Goal: Task Accomplishment & Management: Complete application form

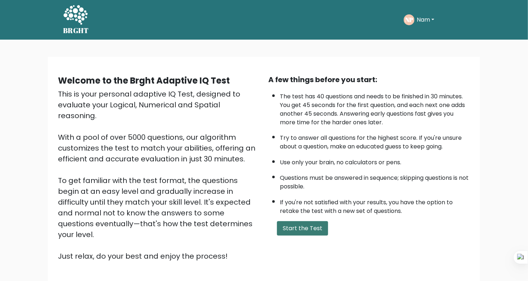
click at [318, 226] on button "Start the Test" at bounding box center [302, 228] width 51 height 14
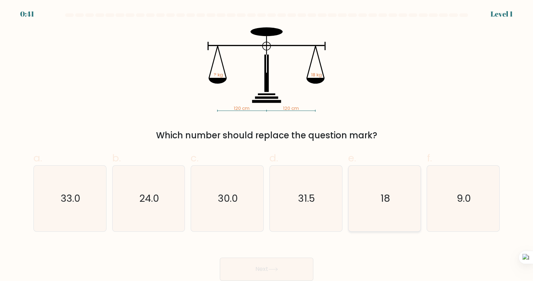
click at [389, 211] on icon "18" at bounding box center [385, 199] width 66 height 66
click at [267, 145] on input "e. 18" at bounding box center [267, 142] width 0 height 5
radio input "true"
click at [256, 262] on button "Next" at bounding box center [267, 268] width 94 height 23
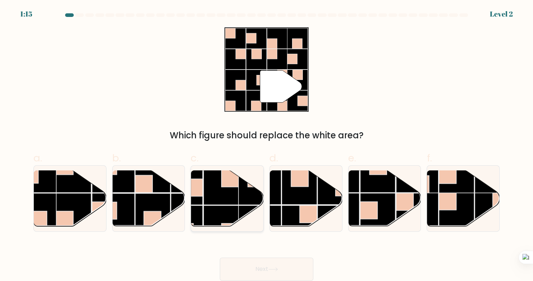
click at [229, 199] on rect at bounding box center [221, 186] width 35 height 35
click at [267, 145] on input "c." at bounding box center [267, 142] width 0 height 5
radio input "true"
click at [259, 263] on button "Next" at bounding box center [267, 268] width 94 height 23
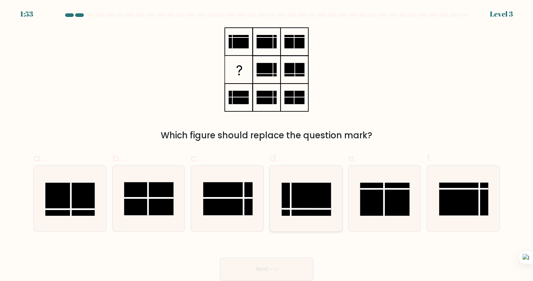
click at [322, 202] on rect at bounding box center [306, 198] width 49 height 33
click at [267, 145] on input "d." at bounding box center [267, 142] width 0 height 5
radio input "true"
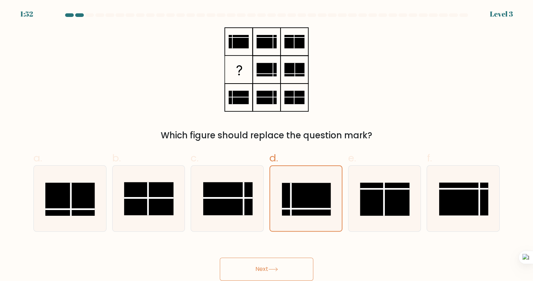
click at [276, 258] on button "Next" at bounding box center [267, 268] width 94 height 23
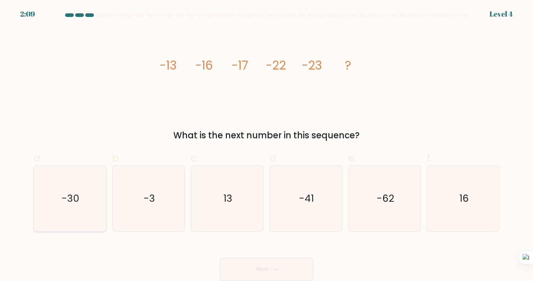
click at [100, 204] on icon "-30" at bounding box center [70, 199] width 66 height 66
click at [267, 145] on input "a. -30" at bounding box center [267, 142] width 0 height 5
radio input "true"
click at [226, 274] on button "Next" at bounding box center [267, 268] width 94 height 23
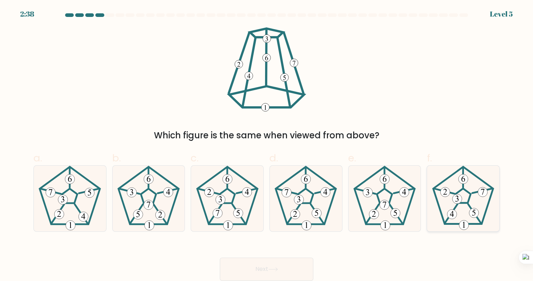
click at [462, 200] on icon at bounding box center [464, 199] width 66 height 66
click at [267, 145] on input "f." at bounding box center [267, 142] width 0 height 5
radio input "true"
click at [298, 259] on button "Next" at bounding box center [267, 268] width 94 height 23
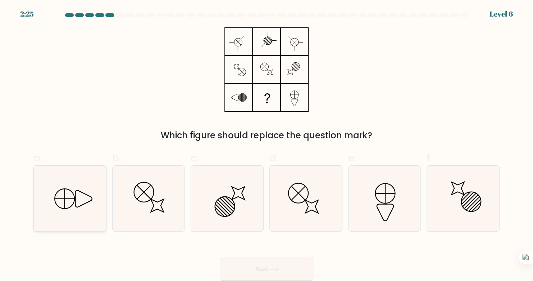
click at [53, 203] on icon at bounding box center [70, 199] width 66 height 66
click at [267, 145] on input "a." at bounding box center [267, 142] width 0 height 5
radio input "true"
click at [271, 273] on button "Next" at bounding box center [267, 268] width 94 height 23
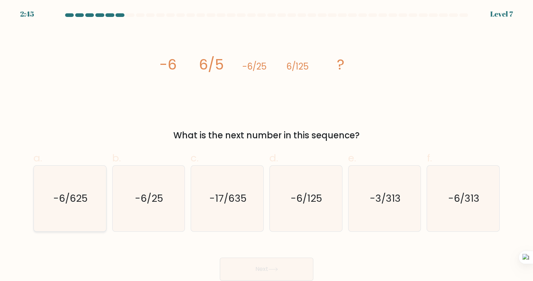
click at [87, 170] on icon "-6/625" at bounding box center [70, 199] width 66 height 66
click at [267, 145] on input "a. -6/625" at bounding box center [267, 142] width 0 height 5
radio input "true"
click at [231, 262] on button "Next" at bounding box center [267, 268] width 94 height 23
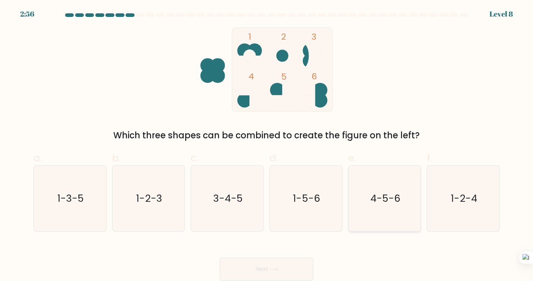
click at [373, 219] on icon "4-5-6" at bounding box center [385, 199] width 66 height 66
click at [267, 145] on input "e. 4-5-6" at bounding box center [267, 142] width 0 height 5
radio input "true"
click at [276, 265] on button "Next" at bounding box center [267, 268] width 94 height 23
click at [272, 270] on icon at bounding box center [273, 269] width 10 height 4
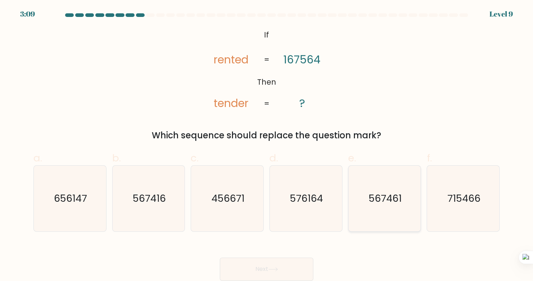
click at [396, 207] on icon "567461" at bounding box center [385, 199] width 66 height 66
click at [267, 145] on input "e. 567461" at bounding box center [267, 142] width 0 height 5
radio input "true"
click at [249, 262] on button "Next" at bounding box center [267, 268] width 94 height 23
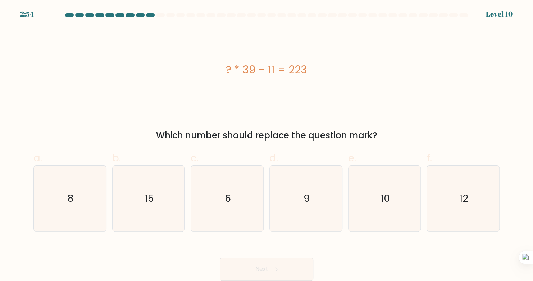
click at [276, 273] on button "Next" at bounding box center [267, 268] width 94 height 23
click at [247, 58] on div "? * 39 - 11 = 223" at bounding box center [266, 69] width 466 height 84
click at [205, 218] on icon "6" at bounding box center [228, 199] width 66 height 66
click at [267, 145] on input "c. 6" at bounding box center [267, 142] width 0 height 5
radio input "true"
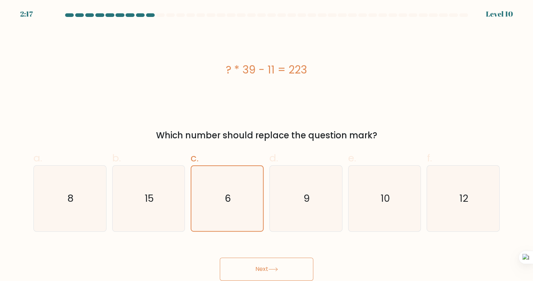
click at [226, 265] on button "Next" at bounding box center [267, 268] width 94 height 23
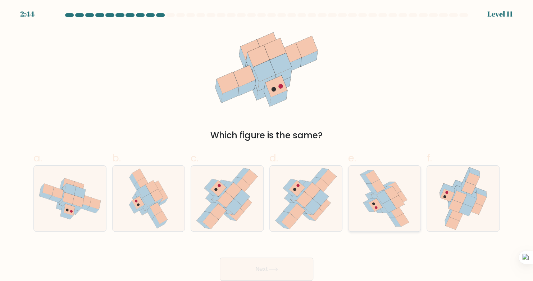
click at [385, 198] on icon at bounding box center [383, 197] width 14 height 13
click at [267, 145] on input "e." at bounding box center [267, 142] width 0 height 5
radio input "true"
click at [273, 265] on button "Next" at bounding box center [267, 268] width 94 height 23
click at [299, 274] on button "Next" at bounding box center [267, 268] width 94 height 23
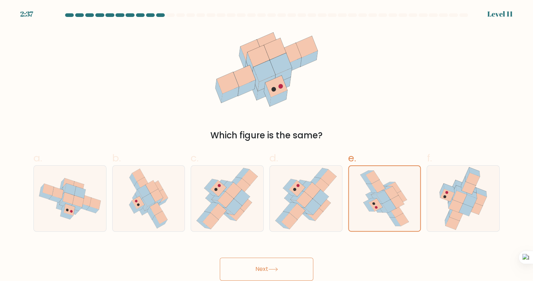
click at [299, 274] on button "Next" at bounding box center [267, 268] width 94 height 23
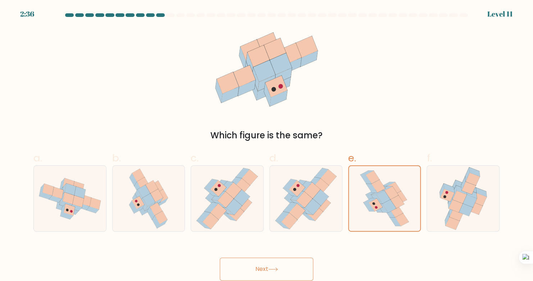
click at [299, 274] on button "Next" at bounding box center [267, 268] width 94 height 23
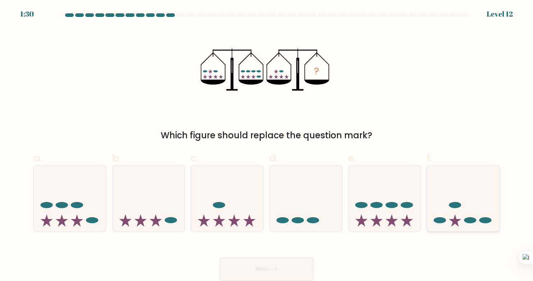
click at [450, 204] on ellipse at bounding box center [455, 205] width 12 height 6
click at [267, 145] on input "f." at bounding box center [267, 142] width 0 height 5
radio input "true"
click at [238, 262] on button "Next" at bounding box center [267, 268] width 94 height 23
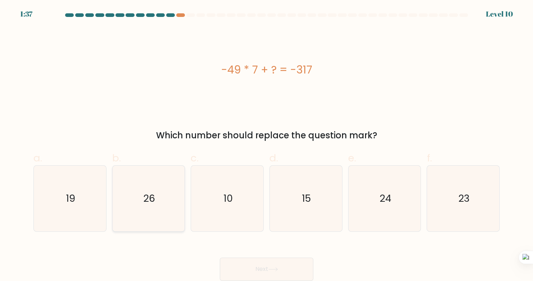
click at [143, 202] on icon "26" at bounding box center [149, 199] width 66 height 66
click at [267, 145] on input "b. 26" at bounding box center [267, 142] width 0 height 5
radio input "true"
click at [243, 264] on button "Next" at bounding box center [267, 268] width 94 height 23
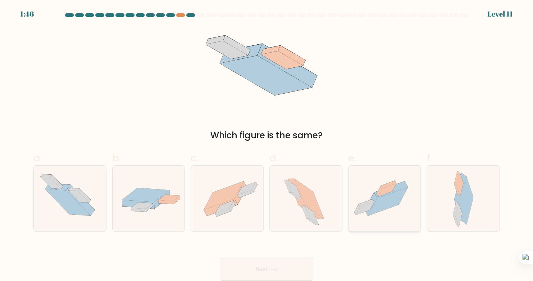
click at [385, 208] on icon at bounding box center [388, 201] width 40 height 28
click at [267, 145] on input "e." at bounding box center [267, 142] width 0 height 5
radio input "true"
click at [291, 264] on button "Next" at bounding box center [267, 268] width 94 height 23
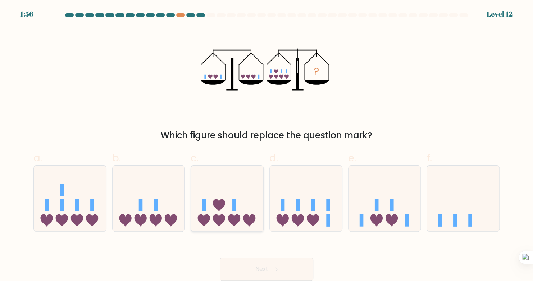
click at [191, 213] on icon at bounding box center [227, 198] width 72 height 60
click at [267, 145] on input "c." at bounding box center [267, 142] width 0 height 5
radio input "true"
click at [254, 266] on button "Next" at bounding box center [267, 268] width 94 height 23
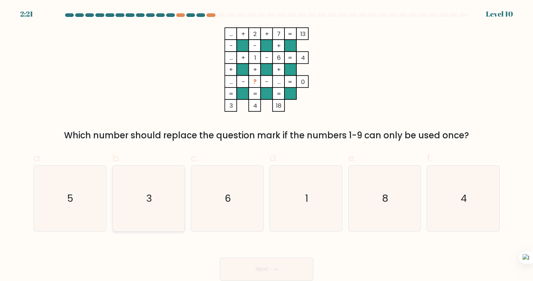
click at [179, 199] on icon "3" at bounding box center [149, 199] width 66 height 66
click at [267, 145] on input "b. 3" at bounding box center [267, 142] width 0 height 5
radio input "true"
click at [251, 259] on button "Next" at bounding box center [267, 268] width 94 height 23
click at [232, 266] on button "Next" at bounding box center [267, 268] width 94 height 23
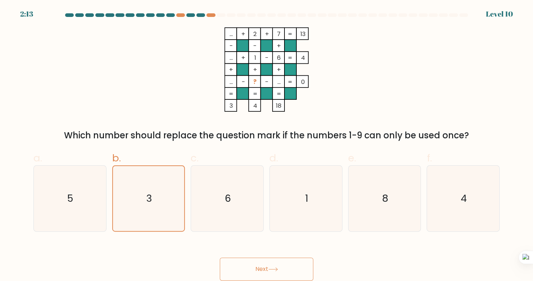
click at [277, 270] on icon at bounding box center [273, 269] width 10 height 4
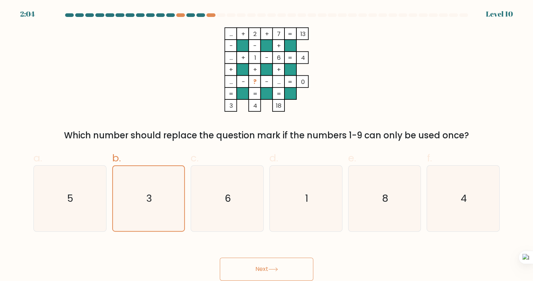
click at [149, 252] on div "Next" at bounding box center [266, 260] width 475 height 40
click at [283, 261] on button "Next" at bounding box center [267, 268] width 94 height 23
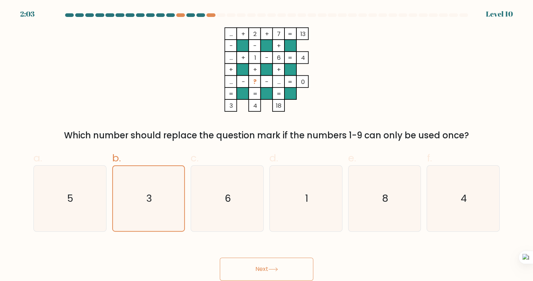
click at [283, 261] on button "Next" at bounding box center [267, 268] width 94 height 23
click at [283, 262] on button "Next" at bounding box center [267, 268] width 94 height 23
click at [289, 274] on button "Next" at bounding box center [267, 268] width 94 height 23
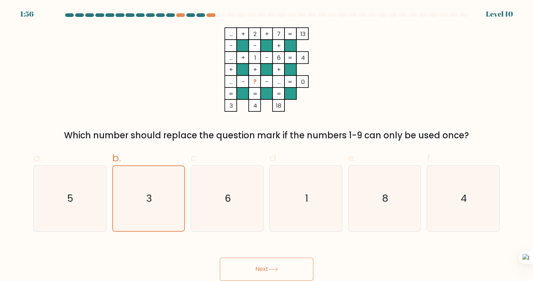
click at [289, 274] on button "Next" at bounding box center [267, 268] width 94 height 23
click at [287, 274] on button "Next" at bounding box center [267, 268] width 94 height 23
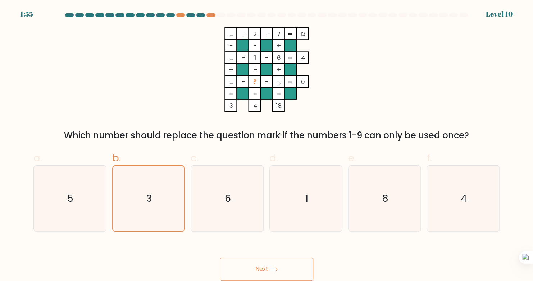
click at [286, 274] on button "Next" at bounding box center [267, 268] width 94 height 23
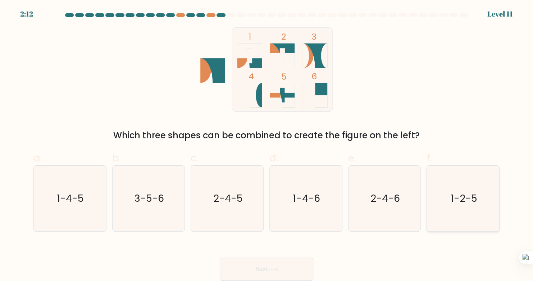
click at [452, 194] on text "1-2-5" at bounding box center [464, 198] width 27 height 14
click at [267, 145] on input "f. 1-2-5" at bounding box center [267, 142] width 0 height 5
radio input "true"
click at [294, 263] on button "Next" at bounding box center [267, 268] width 94 height 23
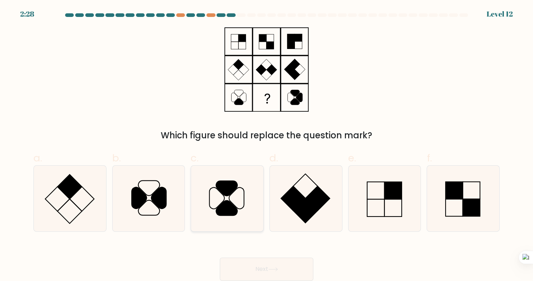
click at [232, 204] on icon at bounding box center [236, 198] width 15 height 21
click at [267, 145] on input "c." at bounding box center [267, 142] width 0 height 5
radio input "true"
click at [272, 267] on button "Next" at bounding box center [267, 268] width 94 height 23
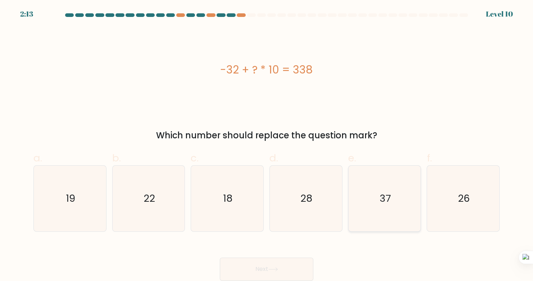
click at [400, 199] on icon "37" at bounding box center [385, 199] width 66 height 66
click at [267, 145] on input "e. 37" at bounding box center [267, 142] width 0 height 5
radio input "true"
click at [277, 272] on button "Next" at bounding box center [267, 268] width 94 height 23
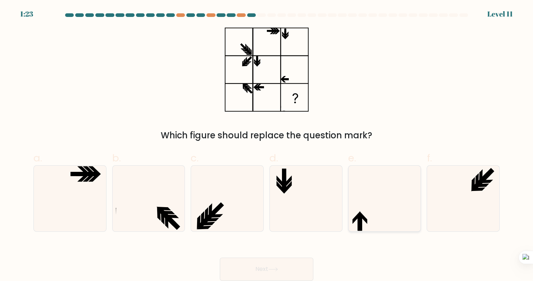
click at [374, 225] on icon at bounding box center [385, 199] width 66 height 66
click at [267, 145] on input "e." at bounding box center [267, 142] width 0 height 5
radio input "true"
click at [260, 269] on button "Next" at bounding box center [267, 268] width 94 height 23
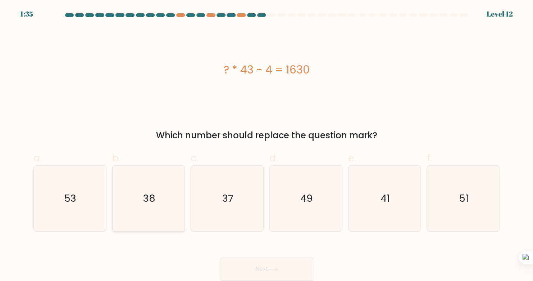
click at [142, 207] on icon "38" at bounding box center [149, 199] width 66 height 66
click at [267, 145] on input "b. 38" at bounding box center [267, 142] width 0 height 5
radio input "true"
click at [273, 264] on button "Next" at bounding box center [267, 268] width 94 height 23
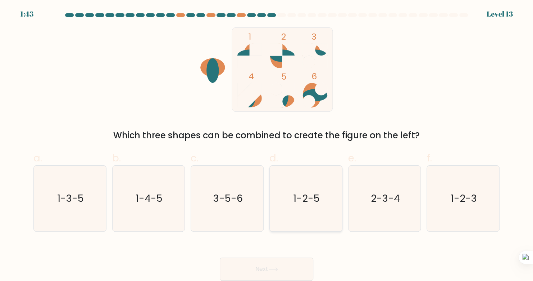
click at [293, 205] on icon "1-2-5" at bounding box center [306, 199] width 66 height 66
click at [267, 145] on input "d. 1-2-5" at bounding box center [267, 142] width 0 height 5
radio input "true"
click at [257, 258] on button "Next" at bounding box center [267, 268] width 94 height 23
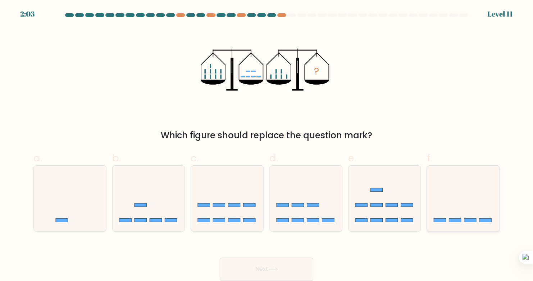
click at [459, 212] on icon at bounding box center [463, 198] width 72 height 60
click at [267, 145] on input "f." at bounding box center [267, 142] width 0 height 5
radio input "true"
click at [289, 269] on button "Next" at bounding box center [267, 268] width 94 height 23
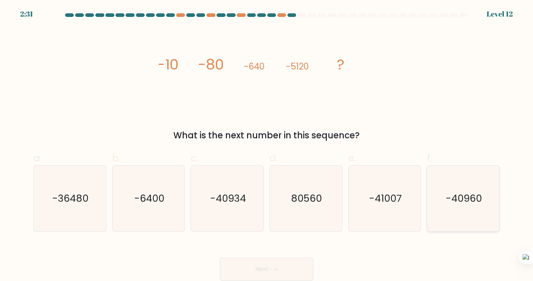
drag, startPoint x: 451, startPoint y: 192, endPoint x: 412, endPoint y: 204, distance: 40.7
click at [450, 193] on text "-40960" at bounding box center [464, 198] width 36 height 14
click at [267, 145] on input "f. -40960" at bounding box center [267, 142] width 0 height 5
radio input "true"
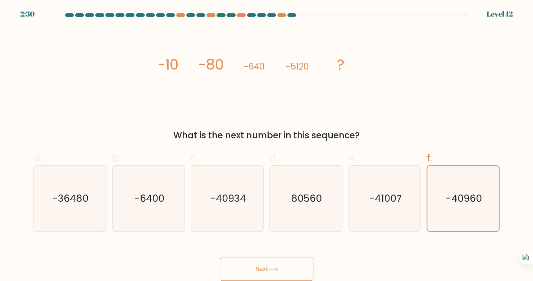
click at [287, 267] on button "Next" at bounding box center [267, 268] width 94 height 23
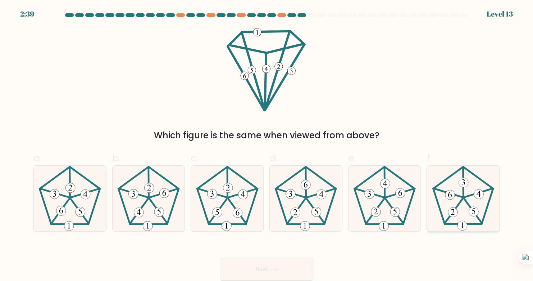
click at [451, 215] on 403 at bounding box center [453, 213] width 10 height 10
click at [267, 145] on input "f." at bounding box center [267, 142] width 0 height 5
radio input "true"
click at [301, 220] on icon at bounding box center [306, 199] width 66 height 66
click at [267, 145] on input "d." at bounding box center [267, 142] width 0 height 5
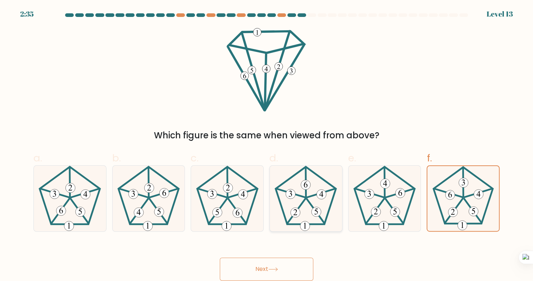
radio input "true"
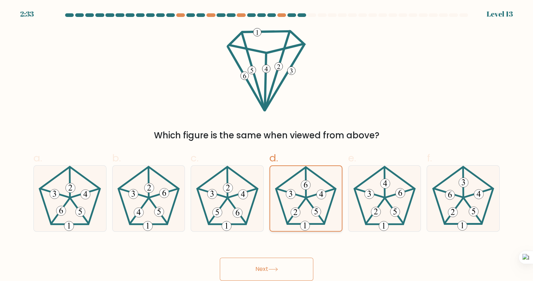
click at [312, 208] on icon at bounding box center [306, 198] width 65 height 65
click at [267, 145] on input "d." at bounding box center [267, 142] width 0 height 5
click at [385, 191] on 633 at bounding box center [385, 182] width 0 height 30
click at [267, 145] on input "e." at bounding box center [267, 142] width 0 height 5
radio input "true"
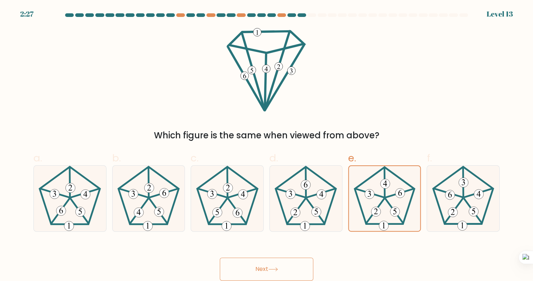
click at [277, 269] on icon at bounding box center [273, 269] width 10 height 4
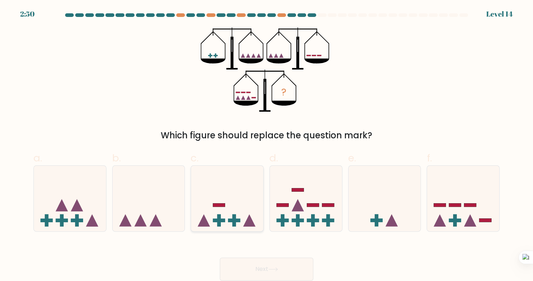
click at [254, 220] on icon at bounding box center [227, 198] width 72 height 60
click at [267, 145] on input "c." at bounding box center [267, 142] width 0 height 5
radio input "true"
click at [271, 272] on button "Next" at bounding box center [267, 268] width 94 height 23
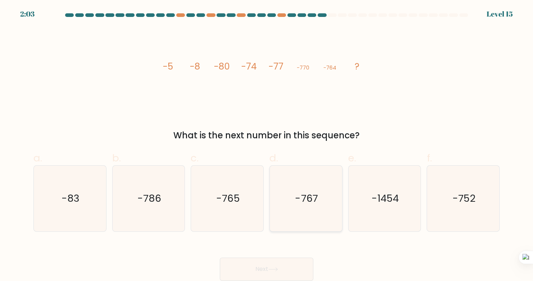
drag, startPoint x: 310, startPoint y: 191, endPoint x: 311, endPoint y: 198, distance: 7.3
click at [311, 198] on icon "-767" at bounding box center [306, 199] width 66 height 66
click at [267, 145] on input "d. -767" at bounding box center [267, 142] width 0 height 5
radio input "true"
click at [298, 260] on button "Next" at bounding box center [267, 268] width 94 height 23
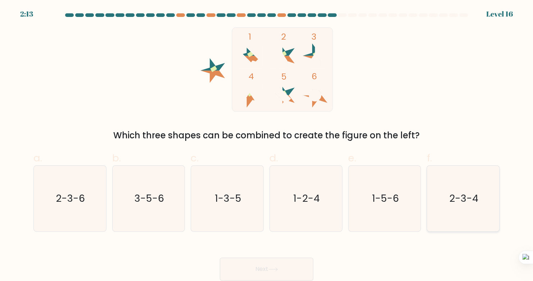
drag, startPoint x: 451, startPoint y: 203, endPoint x: 450, endPoint y: 199, distance: 3.7
click at [450, 199] on text "2-3-4" at bounding box center [464, 198] width 29 height 14
click at [267, 145] on input "f. 2-3-4" at bounding box center [267, 142] width 0 height 5
radio input "true"
click at [295, 272] on button "Next" at bounding box center [267, 268] width 94 height 23
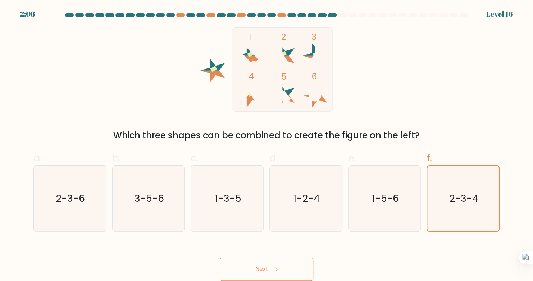
click at [274, 267] on button "Next" at bounding box center [267, 268] width 94 height 23
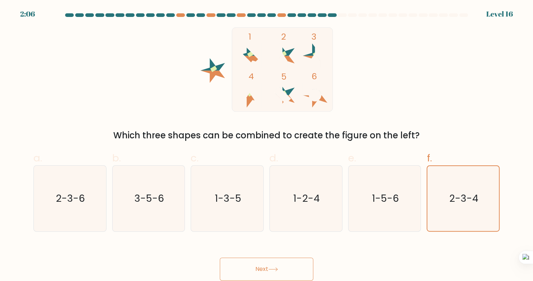
click at [274, 267] on button "Next" at bounding box center [267, 268] width 94 height 23
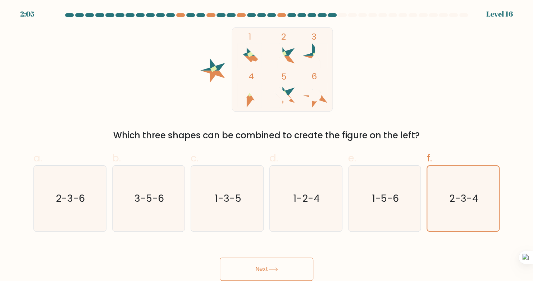
click at [274, 267] on button "Next" at bounding box center [267, 268] width 94 height 23
click at [252, 98] on icon at bounding box center [250, 101] width 24 height 12
click at [283, 266] on button "Next" at bounding box center [267, 268] width 94 height 23
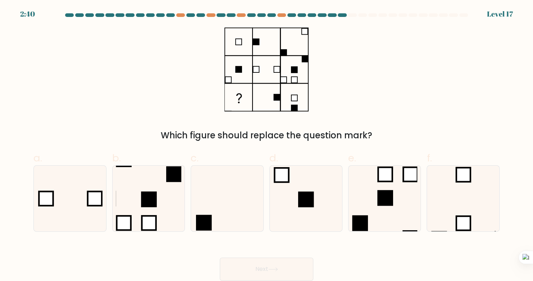
click at [252, 112] on div "Which figure should replace the question mark?" at bounding box center [266, 84] width 475 height 114
click at [234, 197] on icon at bounding box center [228, 199] width 66 height 66
click at [267, 145] on input "c." at bounding box center [267, 142] width 0 height 5
radio input "true"
click at [301, 273] on button "Next" at bounding box center [267, 268] width 94 height 23
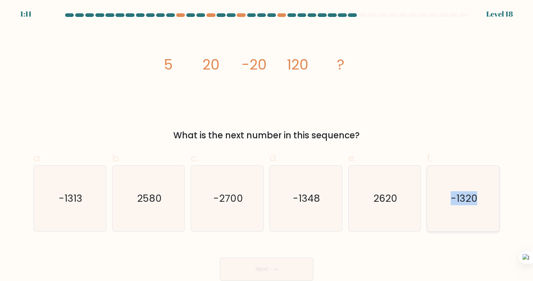
click at [476, 201] on label "f. -1320" at bounding box center [463, 190] width 73 height 81
drag, startPoint x: 476, startPoint y: 201, endPoint x: 470, endPoint y: 183, distance: 19.2
click at [470, 183] on icon "-1320" at bounding box center [464, 199] width 66 height 66
click at [267, 145] on input "f. -1320" at bounding box center [267, 142] width 0 height 5
radio input "true"
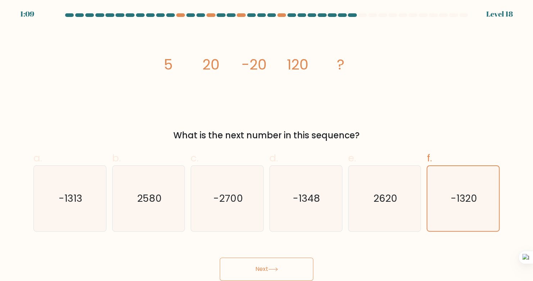
click at [311, 260] on button "Next" at bounding box center [267, 268] width 94 height 23
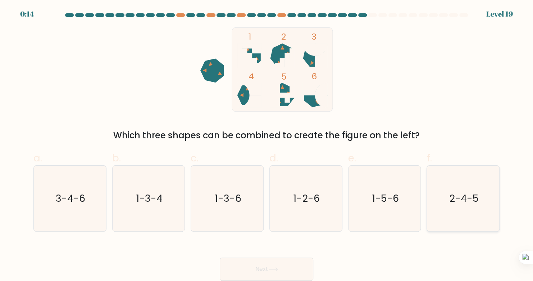
click at [468, 202] on text "2-4-5" at bounding box center [464, 198] width 30 height 14
click at [267, 145] on input "f. 2-4-5" at bounding box center [267, 142] width 0 height 5
radio input "true"
click at [277, 279] on button "Next" at bounding box center [267, 268] width 94 height 23
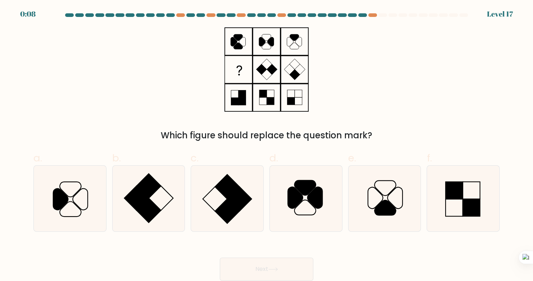
click at [278, 271] on icon at bounding box center [273, 269] width 10 height 4
click at [219, 213] on rect at bounding box center [227, 211] width 24 height 24
click at [267, 145] on input "c." at bounding box center [267, 142] width 0 height 5
radio input "true"
click at [255, 262] on button "Next" at bounding box center [267, 268] width 94 height 23
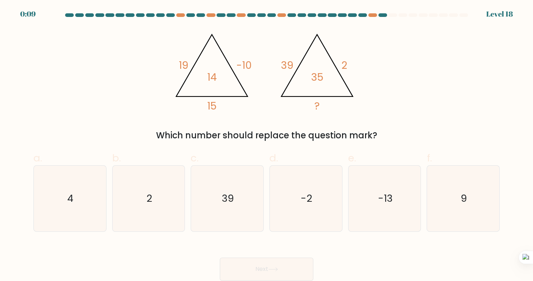
click at [255, 262] on button "Next" at bounding box center [267, 268] width 94 height 23
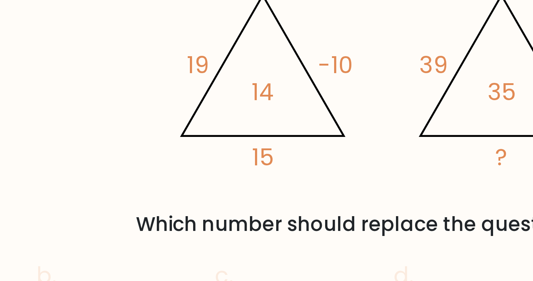
click at [194, 65] on icon at bounding box center [212, 66] width 72 height 62
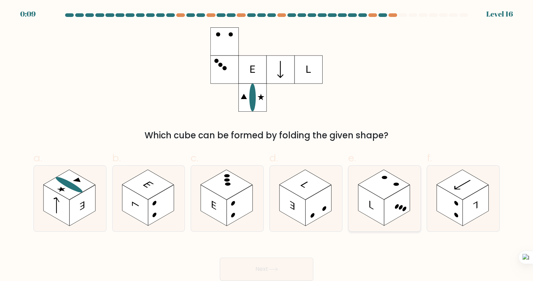
click at [387, 182] on rect at bounding box center [384, 185] width 52 height 30
click at [267, 145] on input "e." at bounding box center [267, 142] width 0 height 5
radio input "true"
click at [245, 268] on button "Next" at bounding box center [267, 268] width 94 height 23
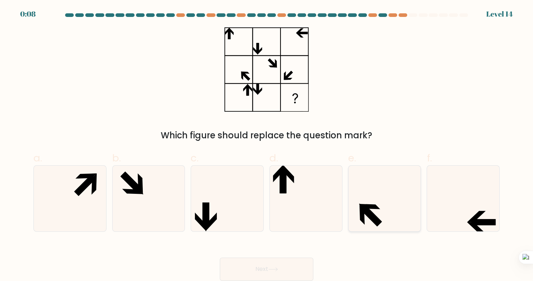
click at [364, 199] on icon at bounding box center [385, 199] width 66 height 66
click at [267, 145] on input "e." at bounding box center [267, 142] width 0 height 5
radio input "true"
click at [253, 273] on button "Next" at bounding box center [267, 268] width 94 height 23
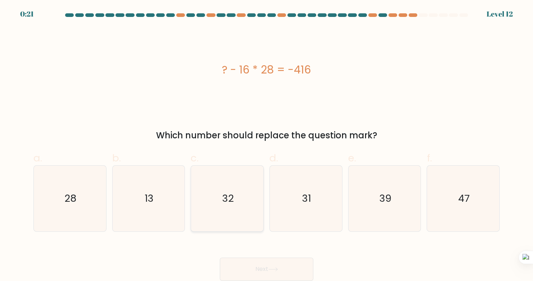
click at [239, 208] on icon "32" at bounding box center [228, 199] width 66 height 66
click at [267, 145] on input "c. 32" at bounding box center [267, 142] width 0 height 5
radio input "true"
click at [251, 262] on button "Next" at bounding box center [267, 268] width 94 height 23
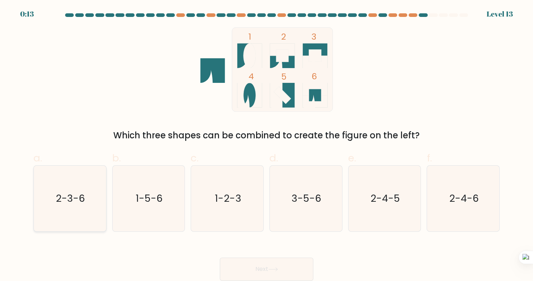
click at [83, 191] on icon "2-3-6" at bounding box center [70, 199] width 66 height 66
click at [267, 145] on input "a. 2-3-6" at bounding box center [267, 142] width 0 height 5
radio input "true"
click at [239, 262] on button "Next" at bounding box center [267, 268] width 94 height 23
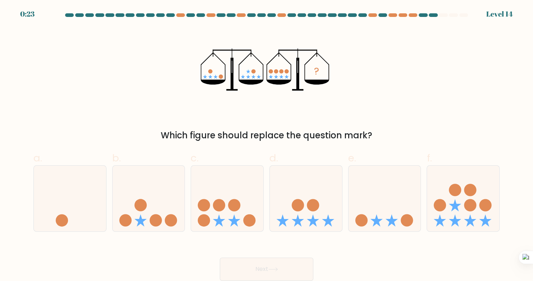
click at [237, 237] on form at bounding box center [266, 146] width 533 height 267
click at [236, 214] on icon at bounding box center [227, 198] width 72 height 60
click at [267, 145] on input "c." at bounding box center [267, 142] width 0 height 5
radio input "true"
click at [264, 265] on button "Next" at bounding box center [267, 268] width 94 height 23
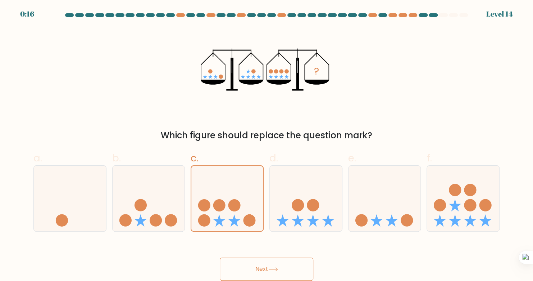
click at [266, 271] on button "Next" at bounding box center [267, 268] width 94 height 23
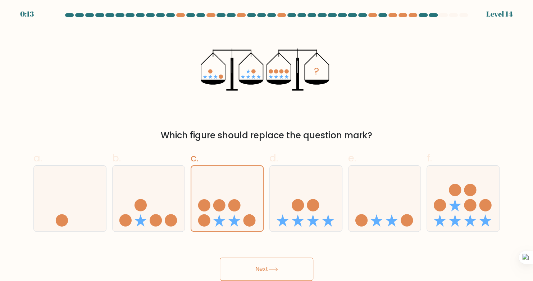
click at [266, 271] on button "Next" at bounding box center [267, 268] width 94 height 23
click at [274, 268] on icon at bounding box center [273, 269] width 10 height 4
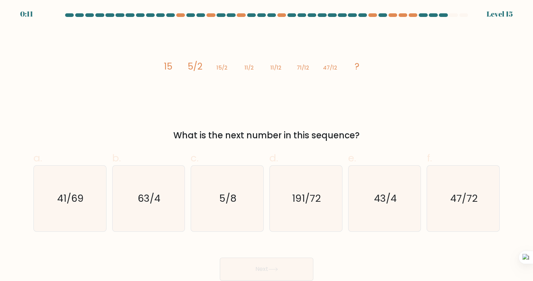
click at [274, 268] on icon at bounding box center [273, 269] width 10 height 4
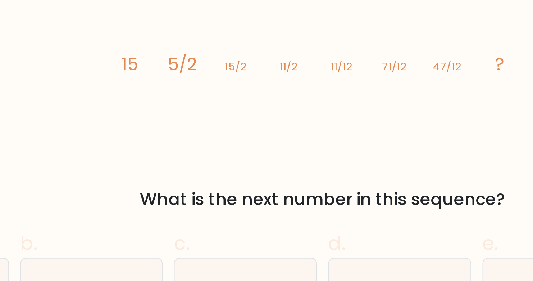
click at [206, 69] on icon "image/svg+xml 15 5/2 15/2 11/2 11/12 71/12 47/12 ?" at bounding box center [267, 69] width 216 height 84
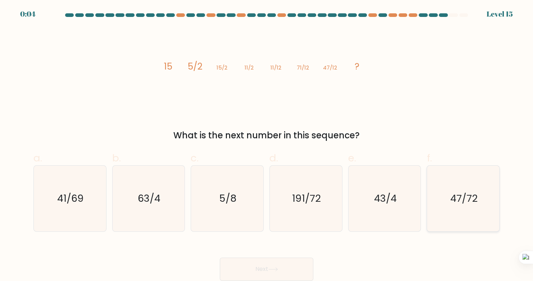
click at [453, 205] on text "47/72" at bounding box center [463, 198] width 27 height 14
click at [267, 145] on input "f. 47/72" at bounding box center [267, 142] width 0 height 5
radio input "true"
click at [334, 199] on icon "191/72" at bounding box center [306, 199] width 66 height 66
click at [267, 145] on input "d. 191/72" at bounding box center [267, 142] width 0 height 5
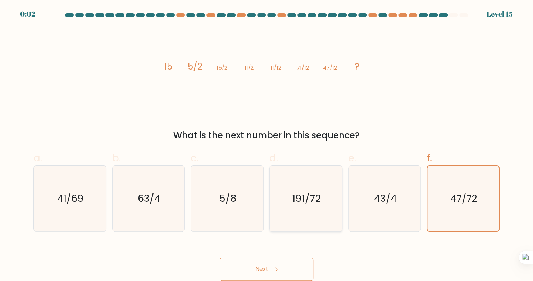
radio input "true"
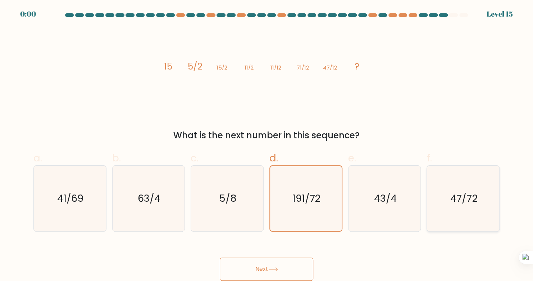
click at [457, 206] on icon "47/72" at bounding box center [464, 199] width 66 height 66
click at [267, 145] on input "f. 47/72" at bounding box center [267, 142] width 0 height 5
radio input "true"
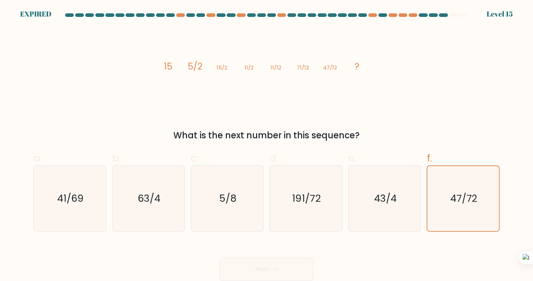
click at [298, 271] on div "Next" at bounding box center [266, 260] width 475 height 40
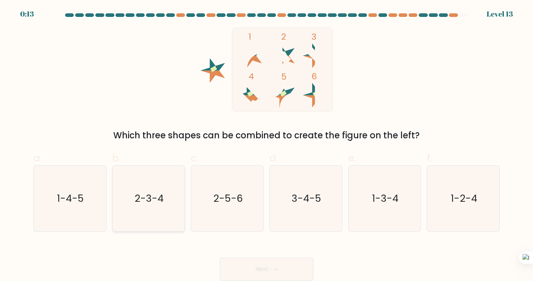
click at [168, 206] on icon "2-3-4" at bounding box center [149, 199] width 66 height 66
click at [267, 145] on input "b. 2-3-4" at bounding box center [267, 142] width 0 height 5
radio input "true"
click at [245, 267] on button "Next" at bounding box center [267, 268] width 94 height 23
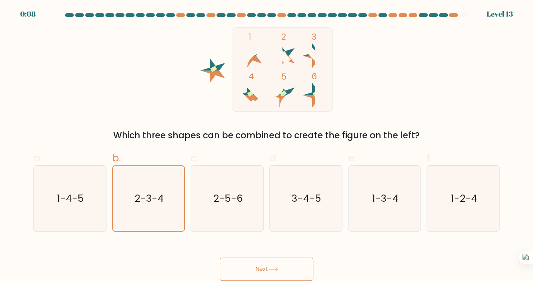
click at [245, 267] on button "Next" at bounding box center [267, 268] width 94 height 23
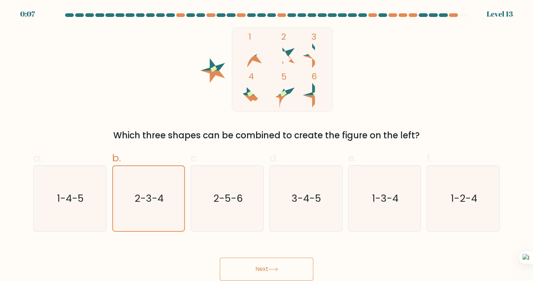
click at [245, 267] on button "Next" at bounding box center [267, 268] width 94 height 23
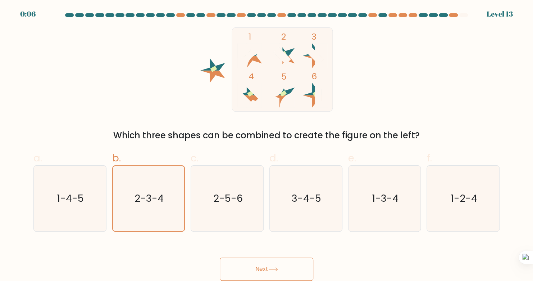
click at [245, 267] on button "Next" at bounding box center [267, 268] width 94 height 23
click at [246, 267] on button "Next" at bounding box center [267, 268] width 94 height 23
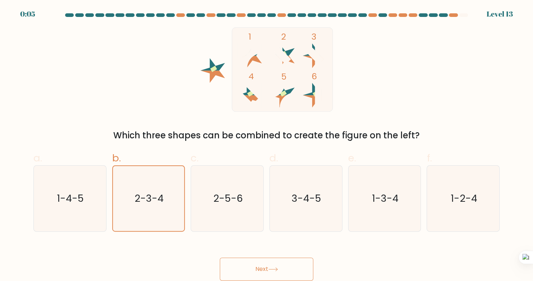
click at [246, 267] on button "Next" at bounding box center [267, 268] width 94 height 23
click at [247, 267] on button "Next" at bounding box center [267, 268] width 94 height 23
click at [257, 270] on button "Next" at bounding box center [267, 268] width 94 height 23
